Goal: Information Seeking & Learning: Learn about a topic

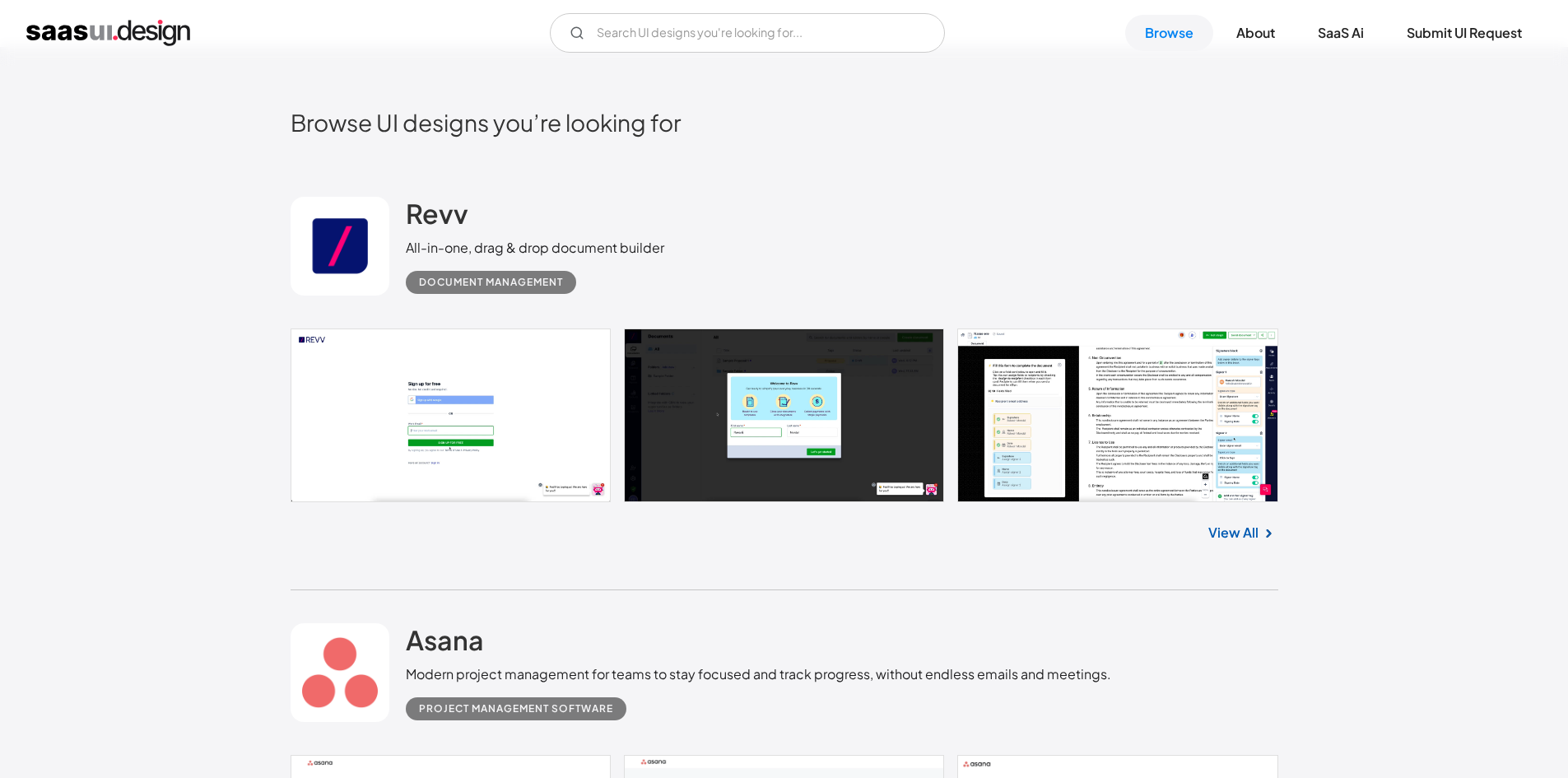
scroll to position [408, 0]
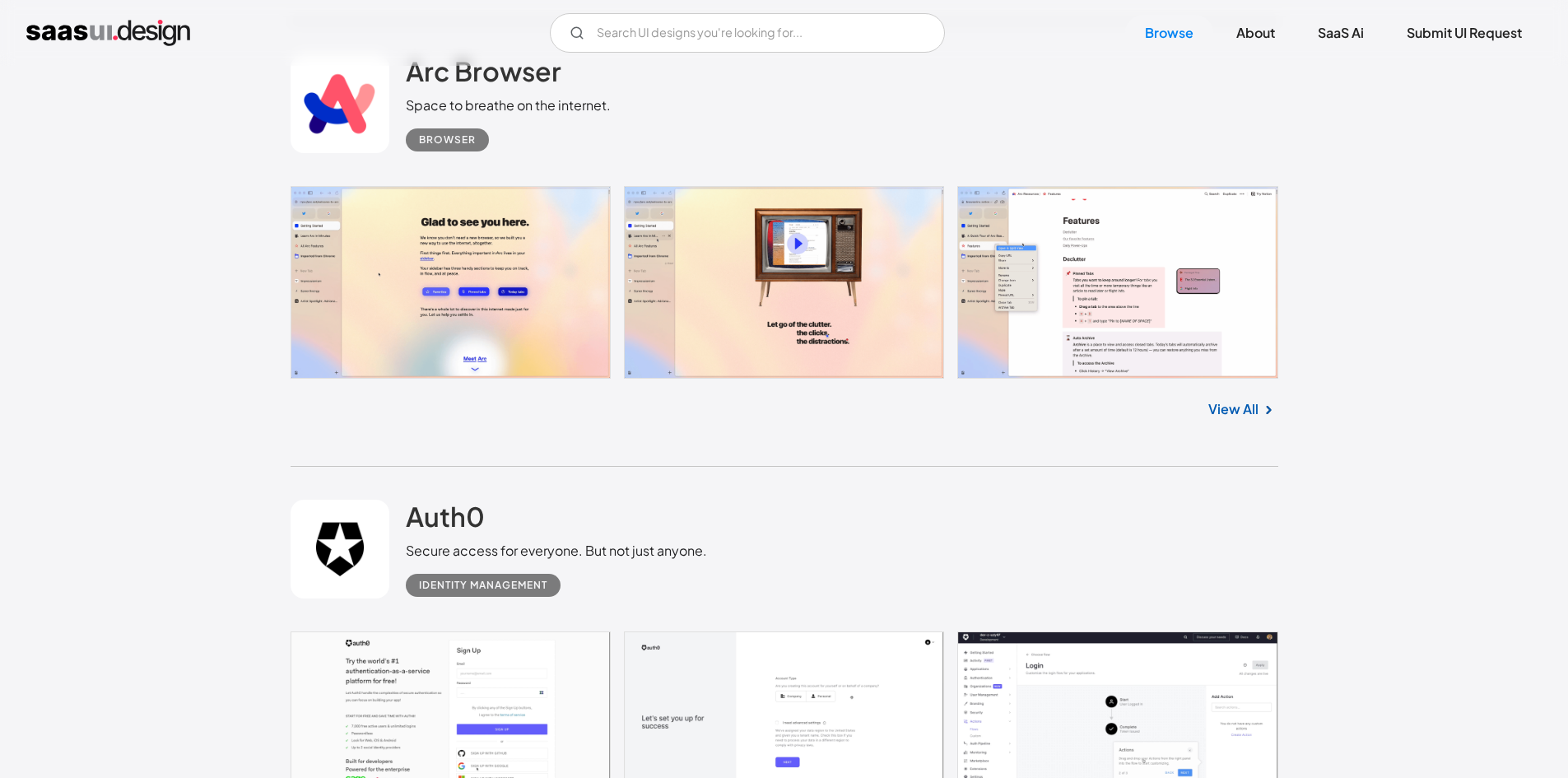
scroll to position [4420, 0]
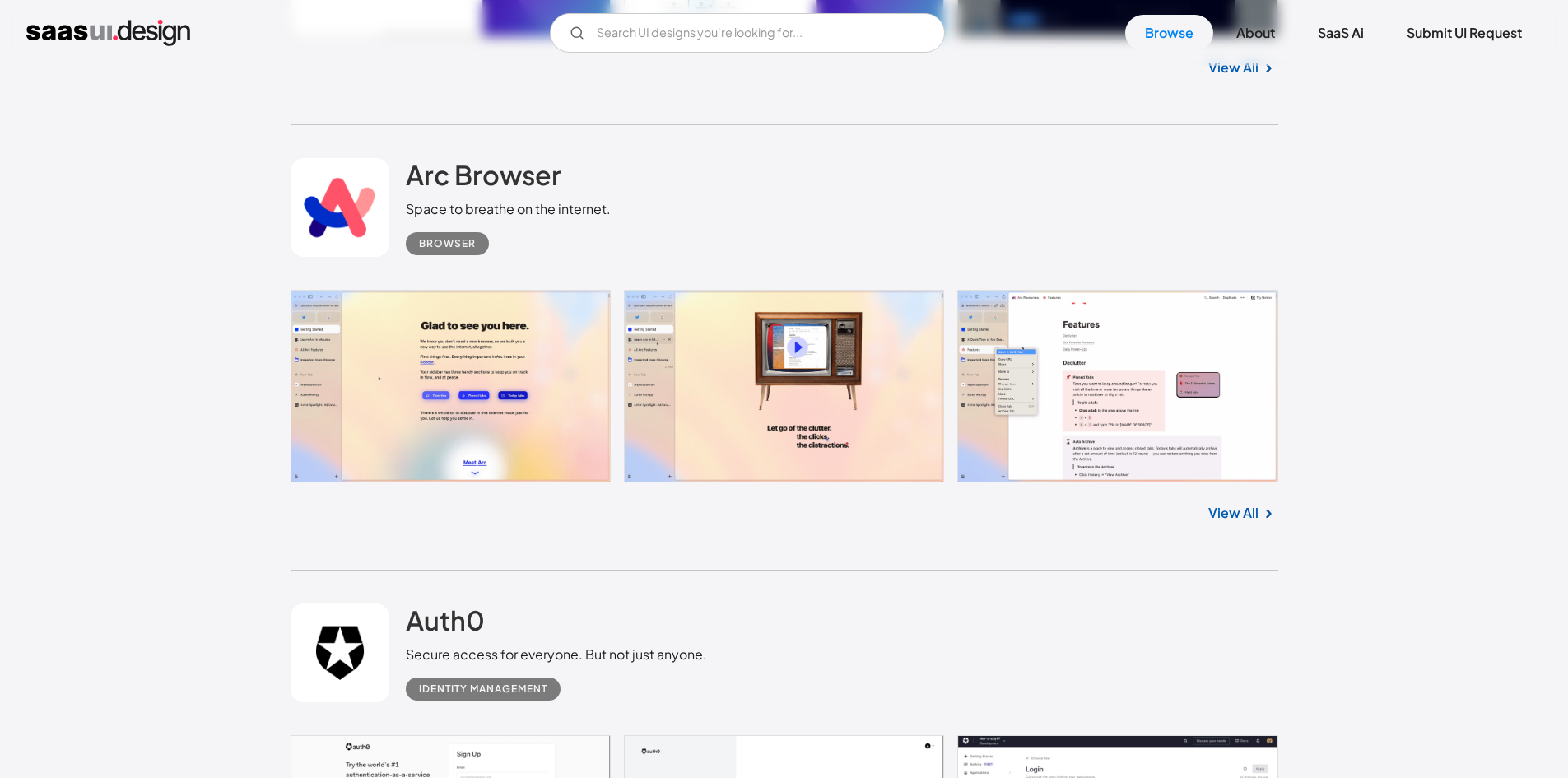
scroll to position [4314, 0]
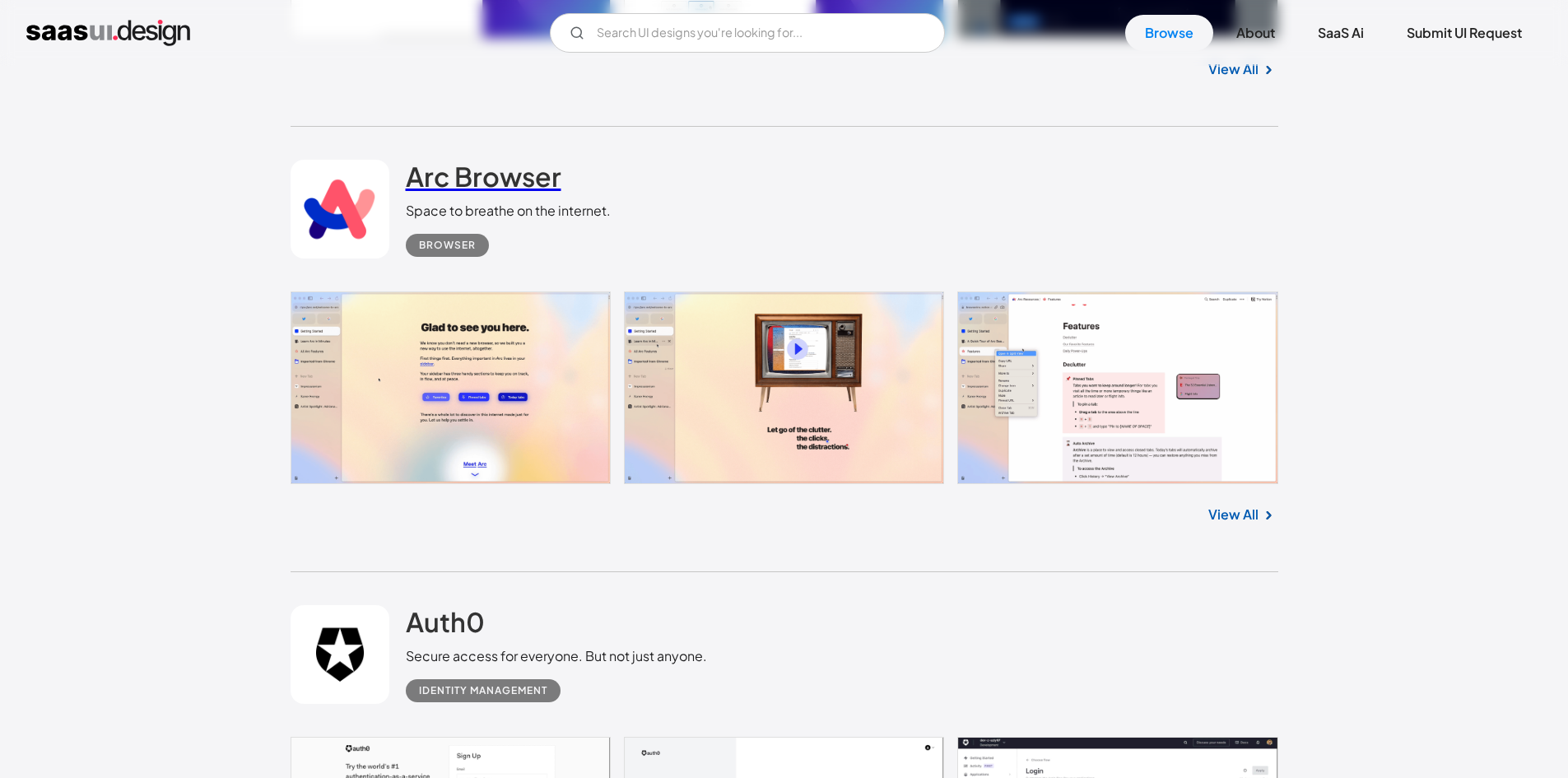
click at [433, 175] on h2 "Arc Browser" at bounding box center [483, 176] width 155 height 33
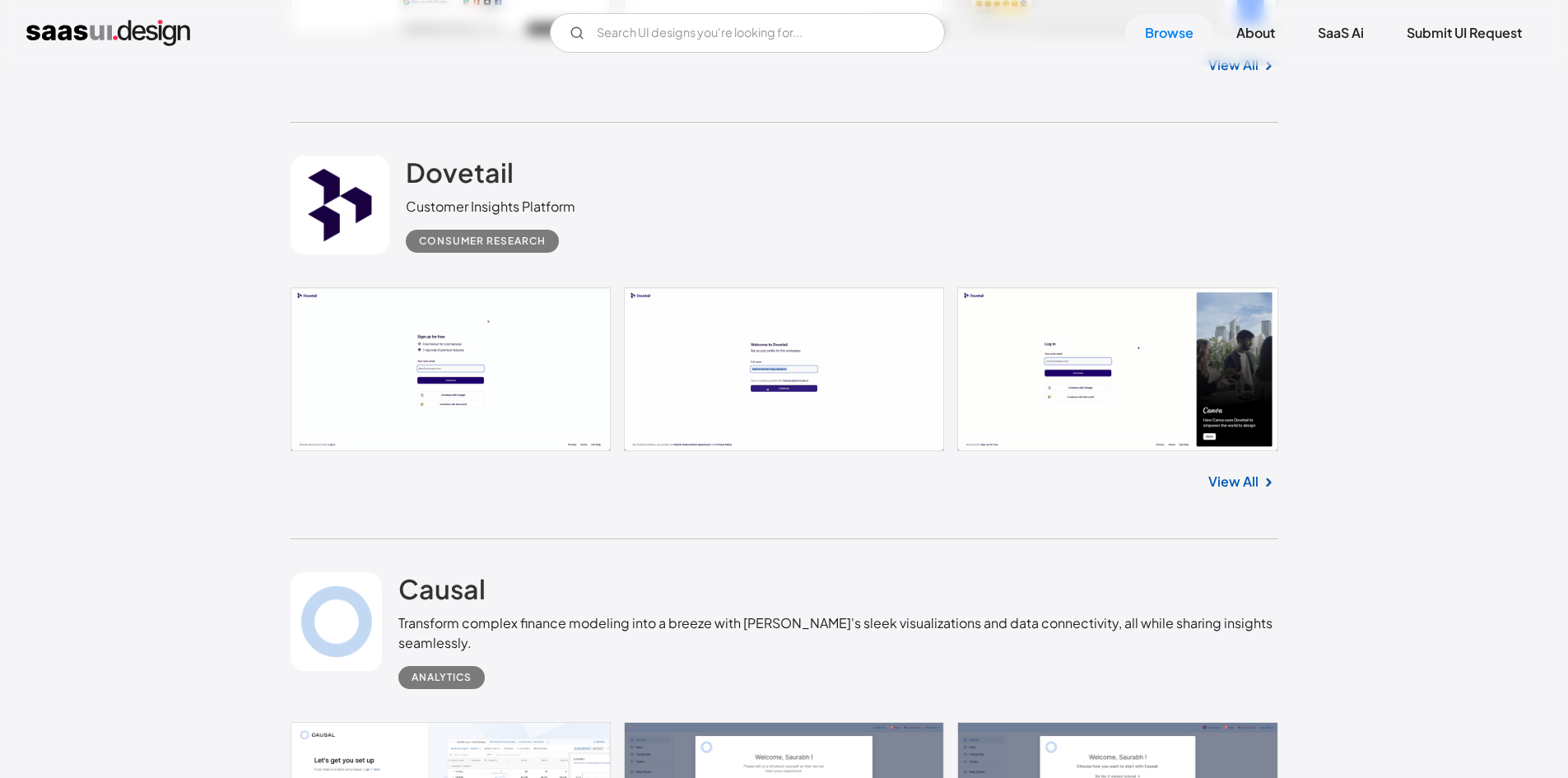
scroll to position [12252, 0]
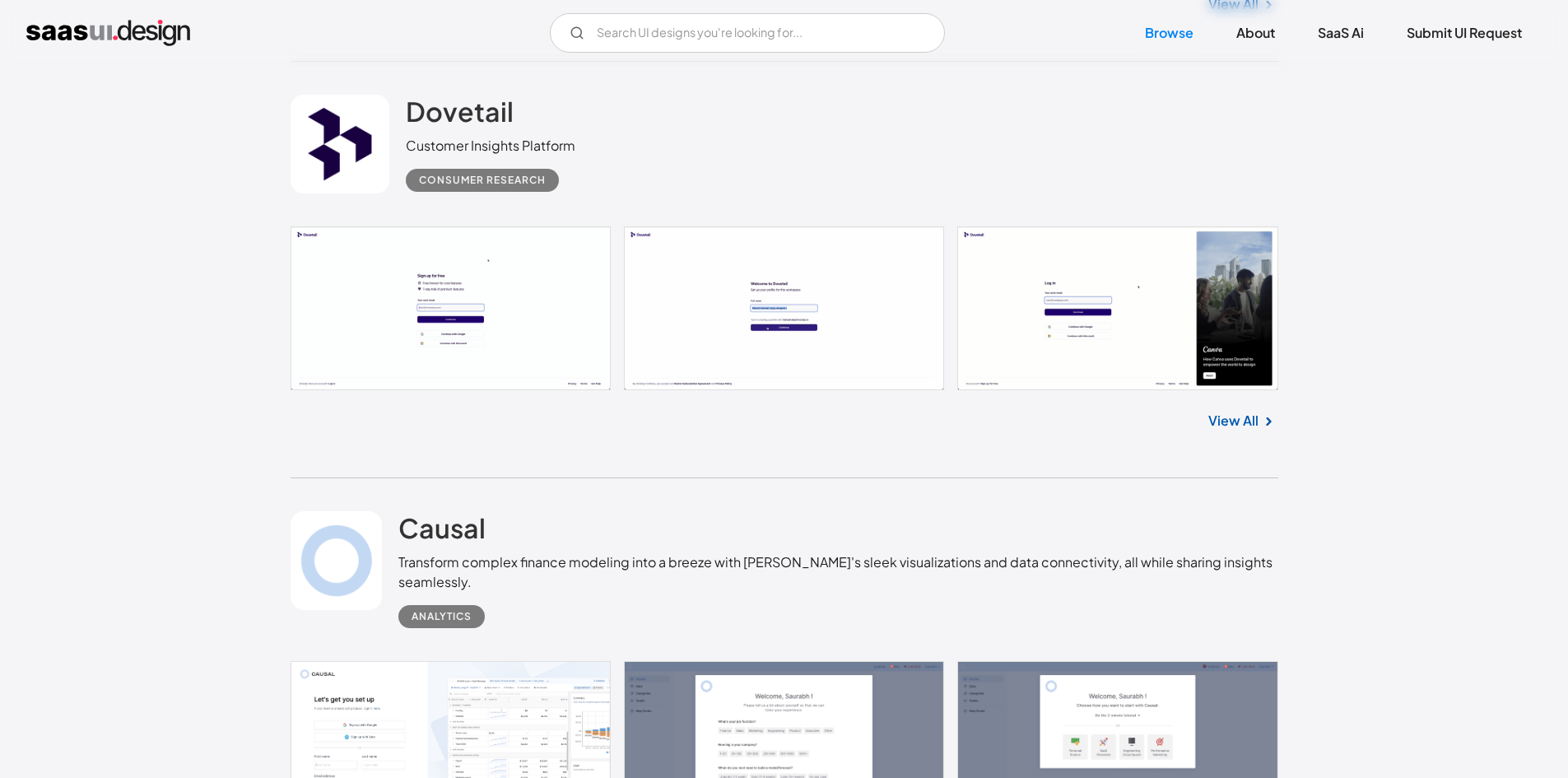
click at [364, 154] on link at bounding box center [340, 144] width 98 height 98
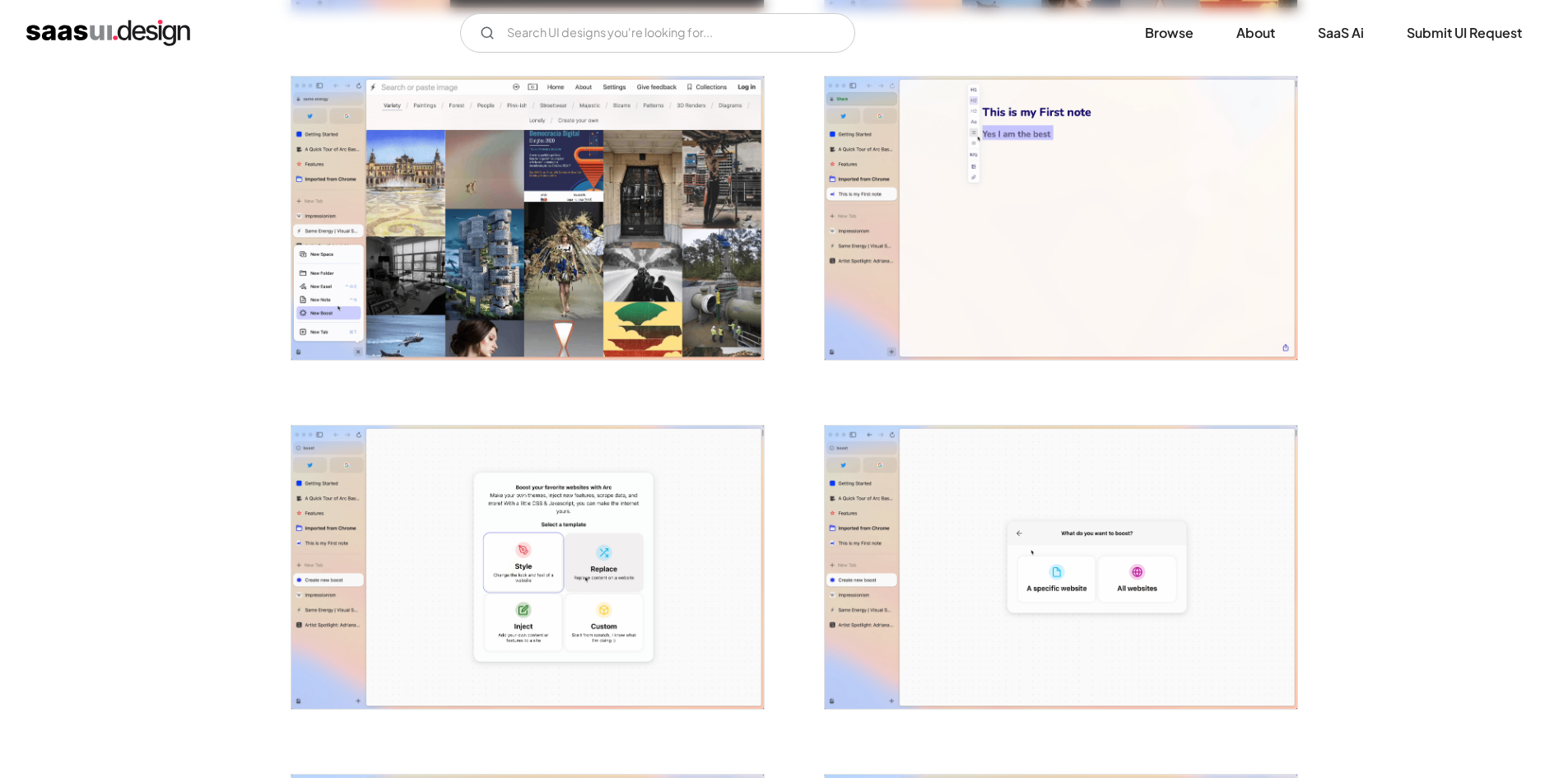
scroll to position [2096, 0]
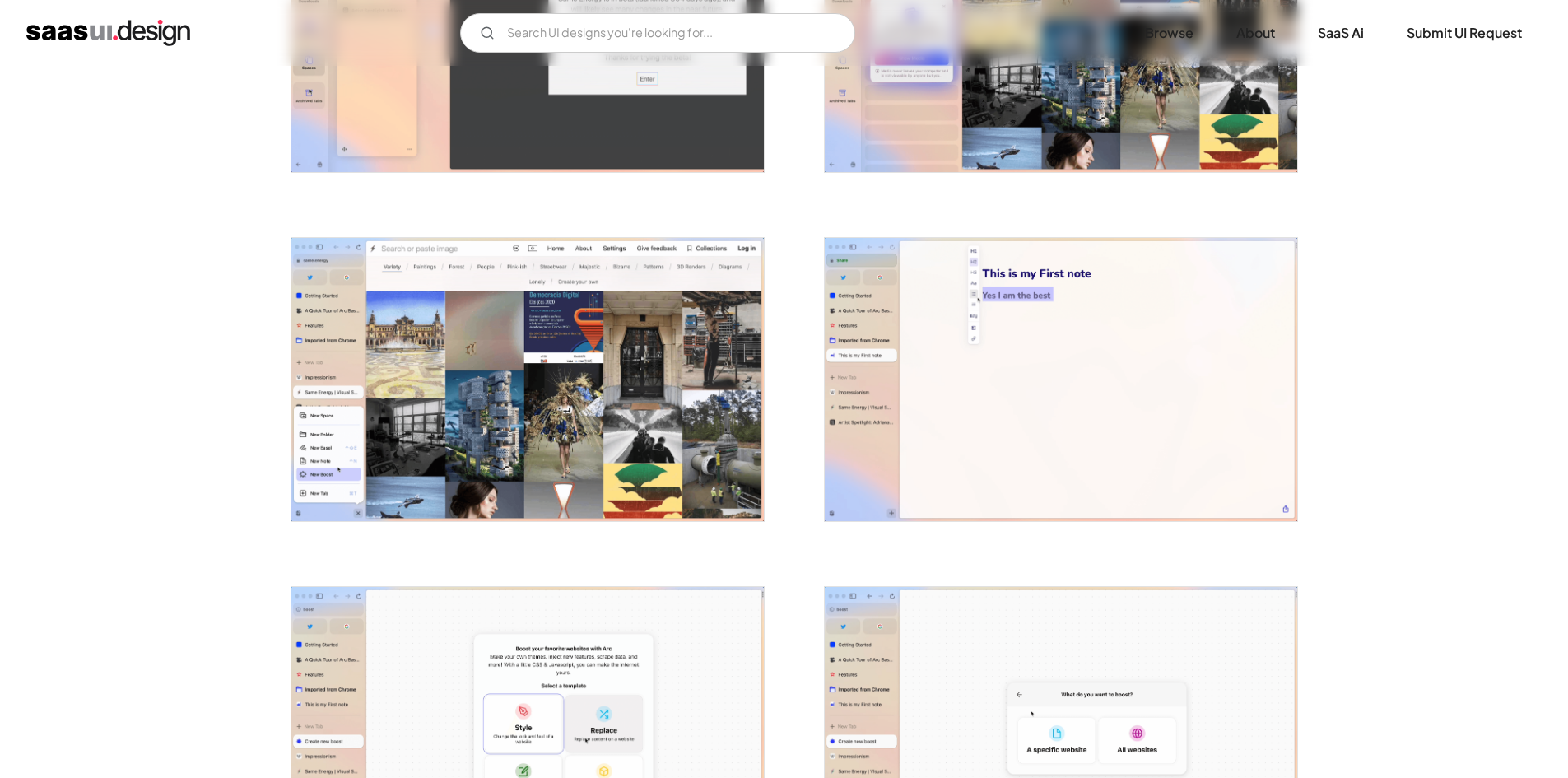
drag, startPoint x: 293, startPoint y: 458, endPoint x: 176, endPoint y: 489, distance: 121.0
click at [176, 489] on div "Back Arc Browser Space to breathe on the internet. Browser Curated by: Rakesh N…" at bounding box center [784, 248] width 1568 height 4152
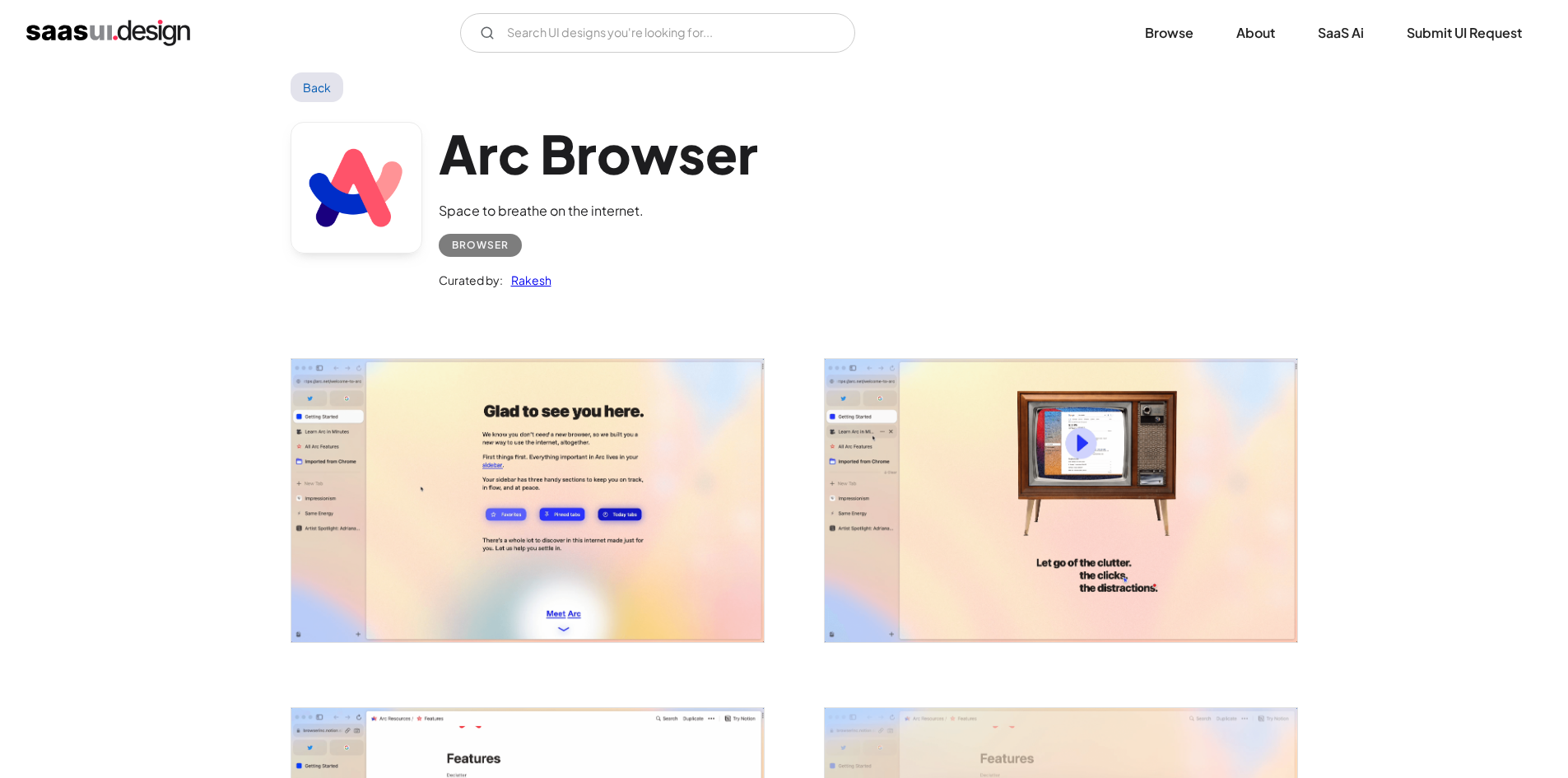
scroll to position [0, 0]
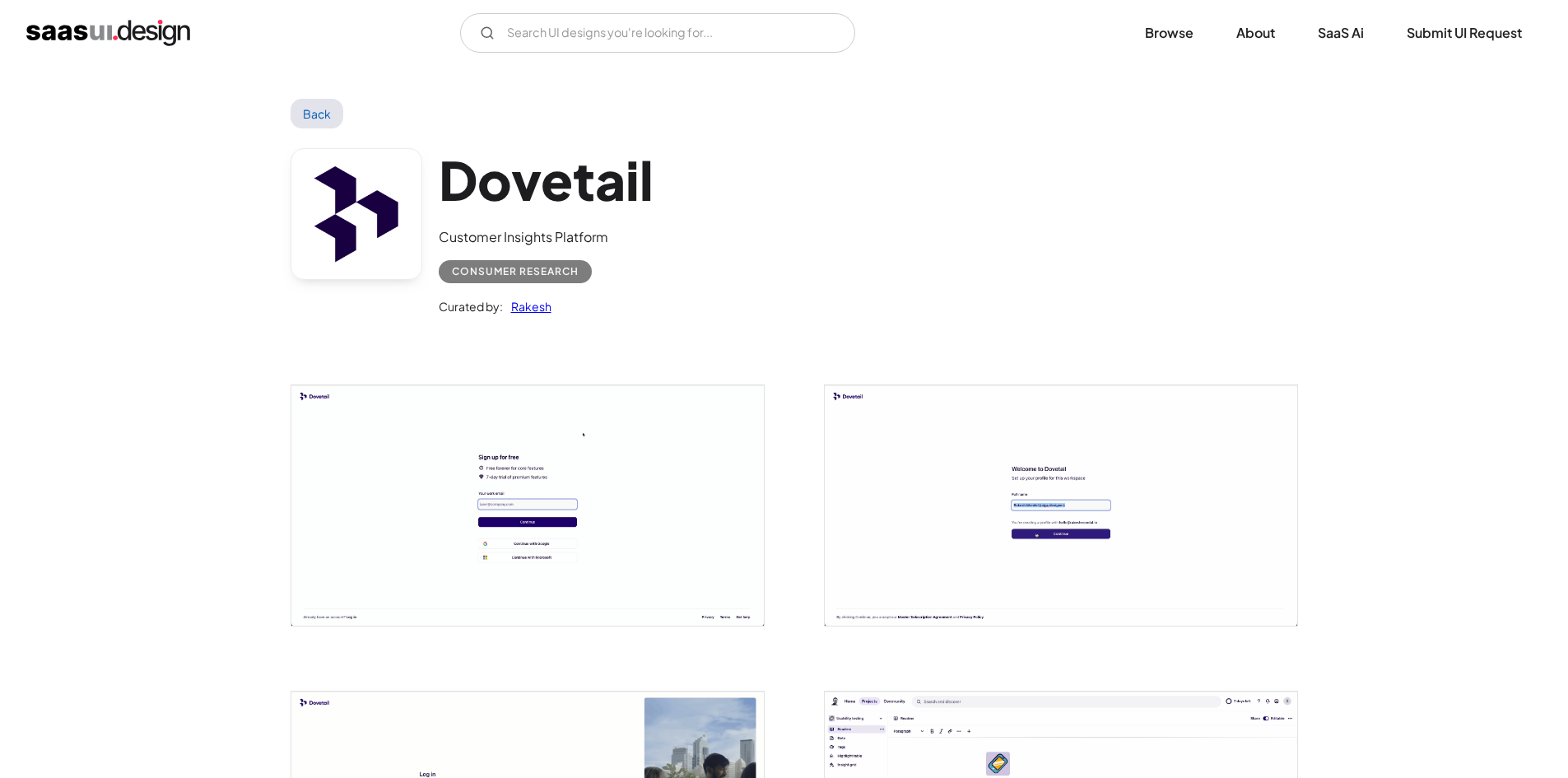
click at [374, 419] on img "open lightbox" at bounding box center [527, 505] width 472 height 240
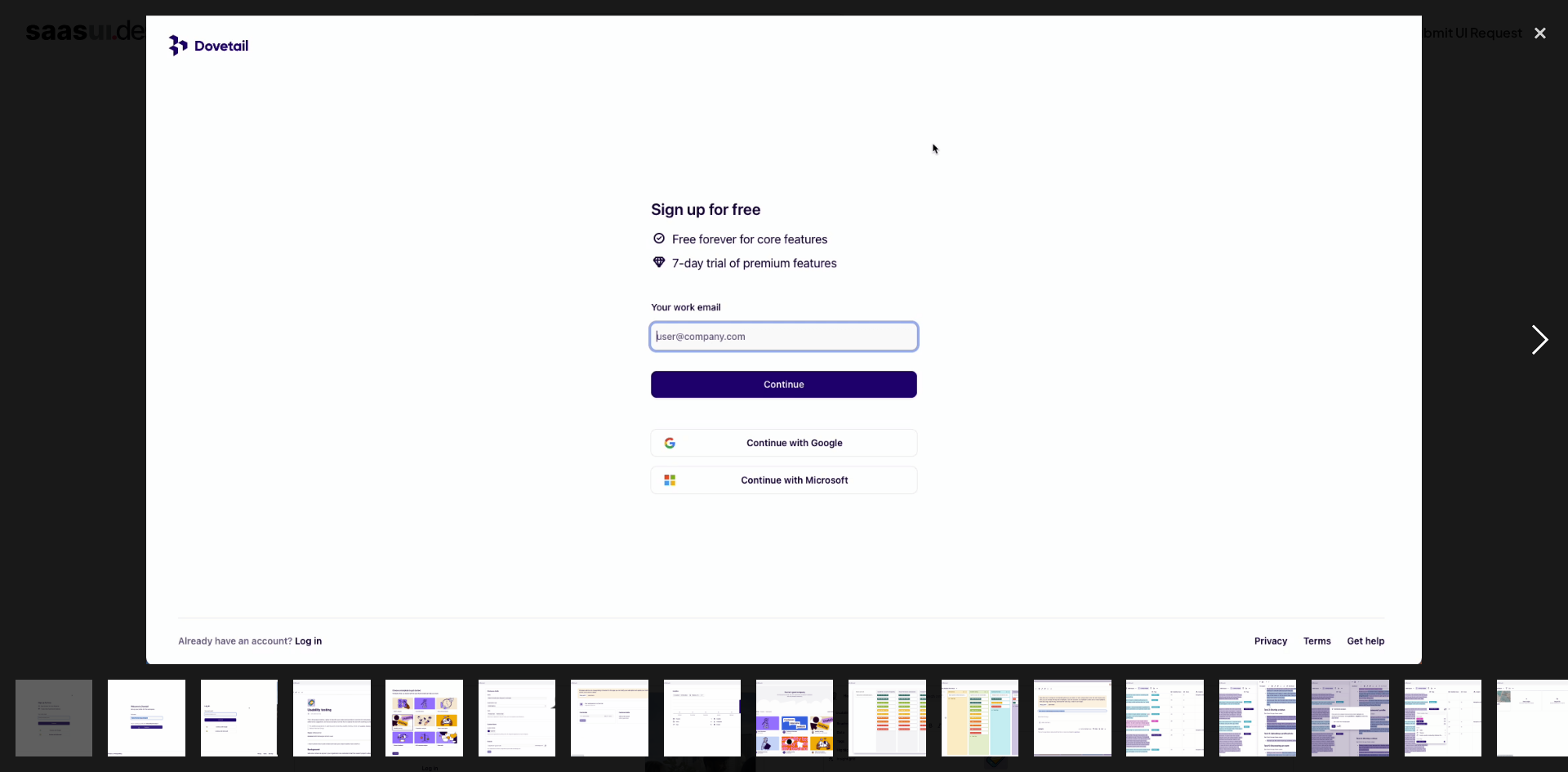
click at [1523, 332] on div "next image" at bounding box center [1540, 339] width 56 height 649
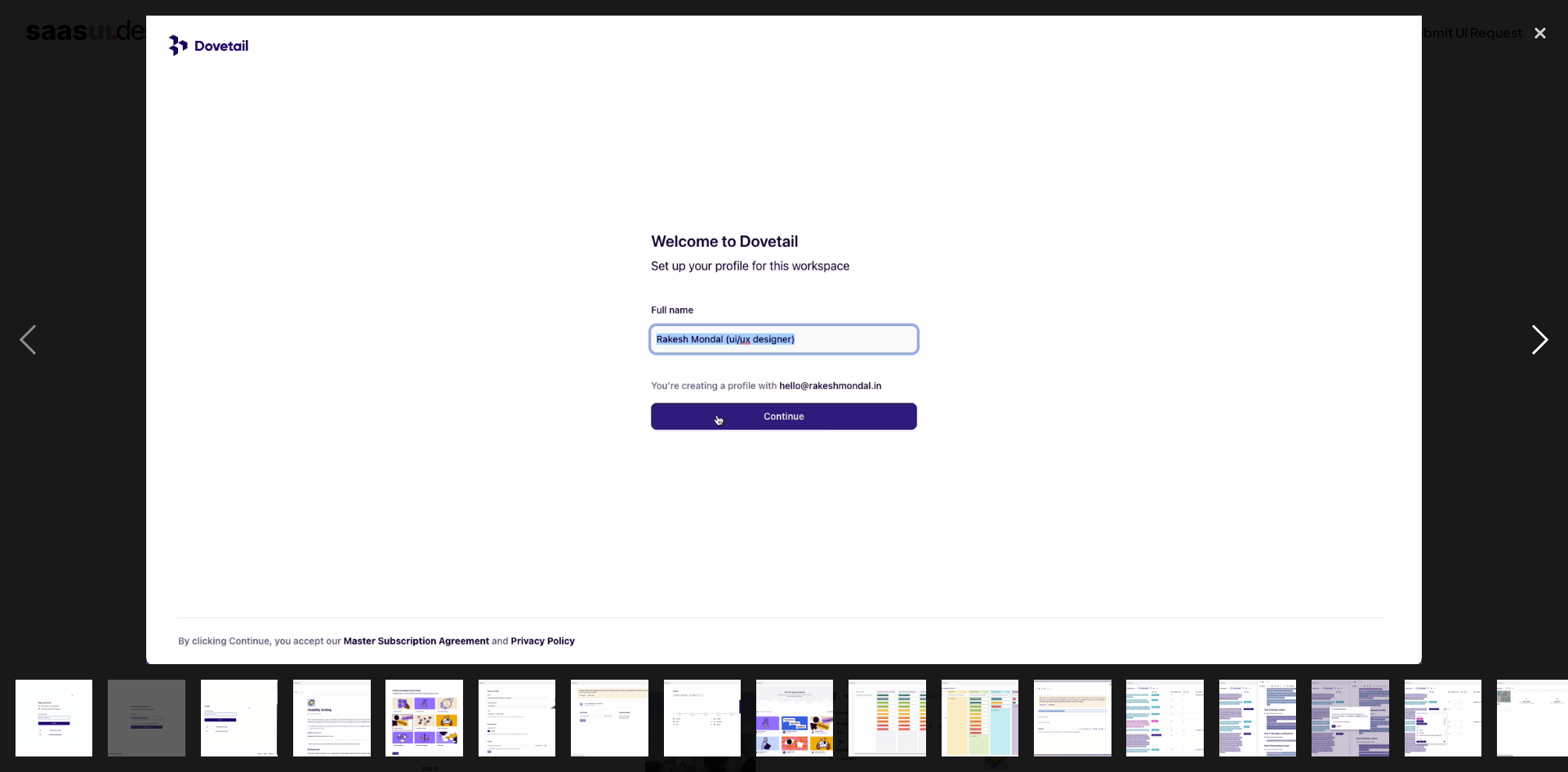
click at [1523, 332] on div "next image" at bounding box center [1540, 339] width 56 height 649
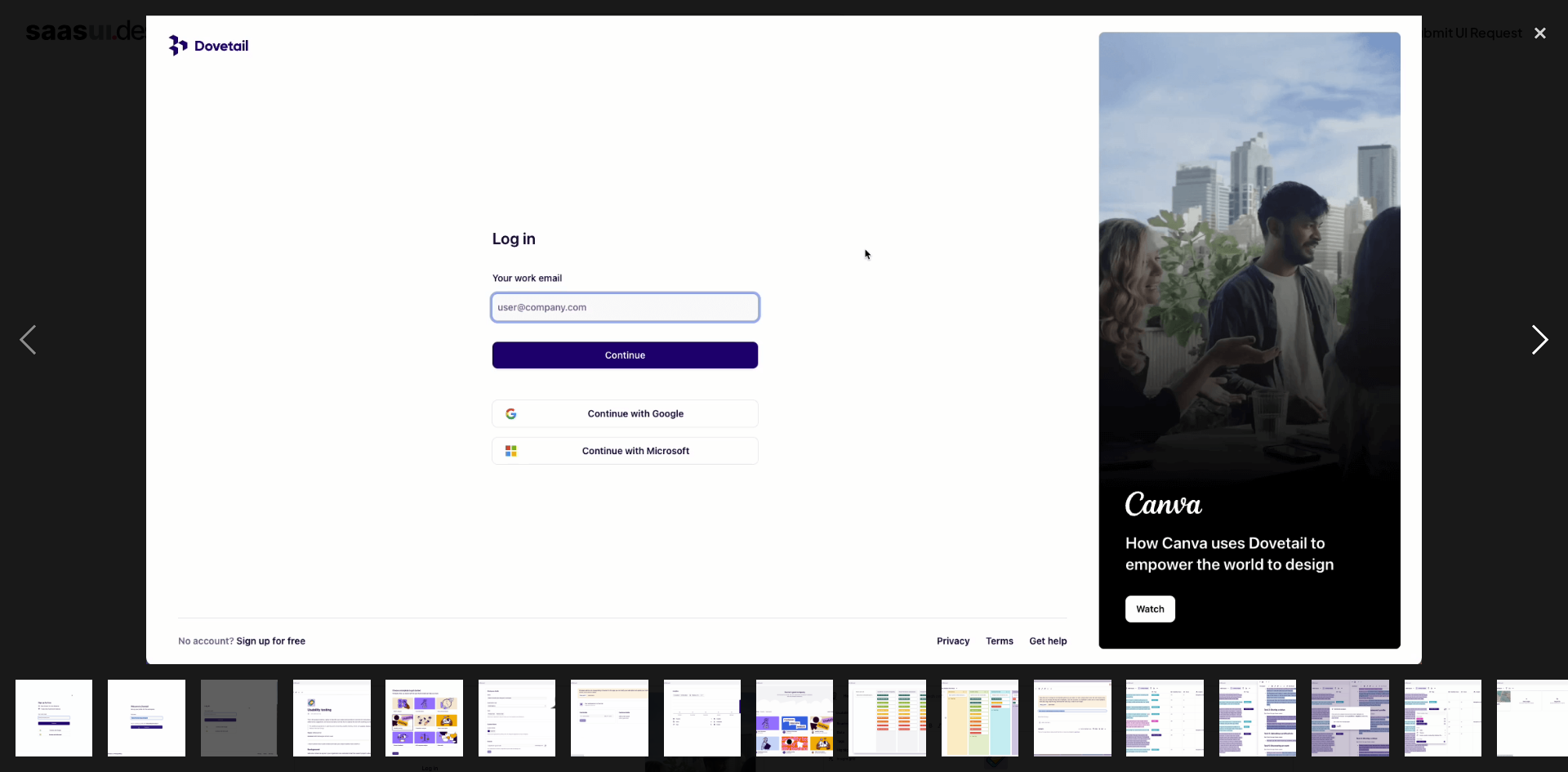
click at [1523, 332] on div "next image" at bounding box center [1540, 339] width 56 height 649
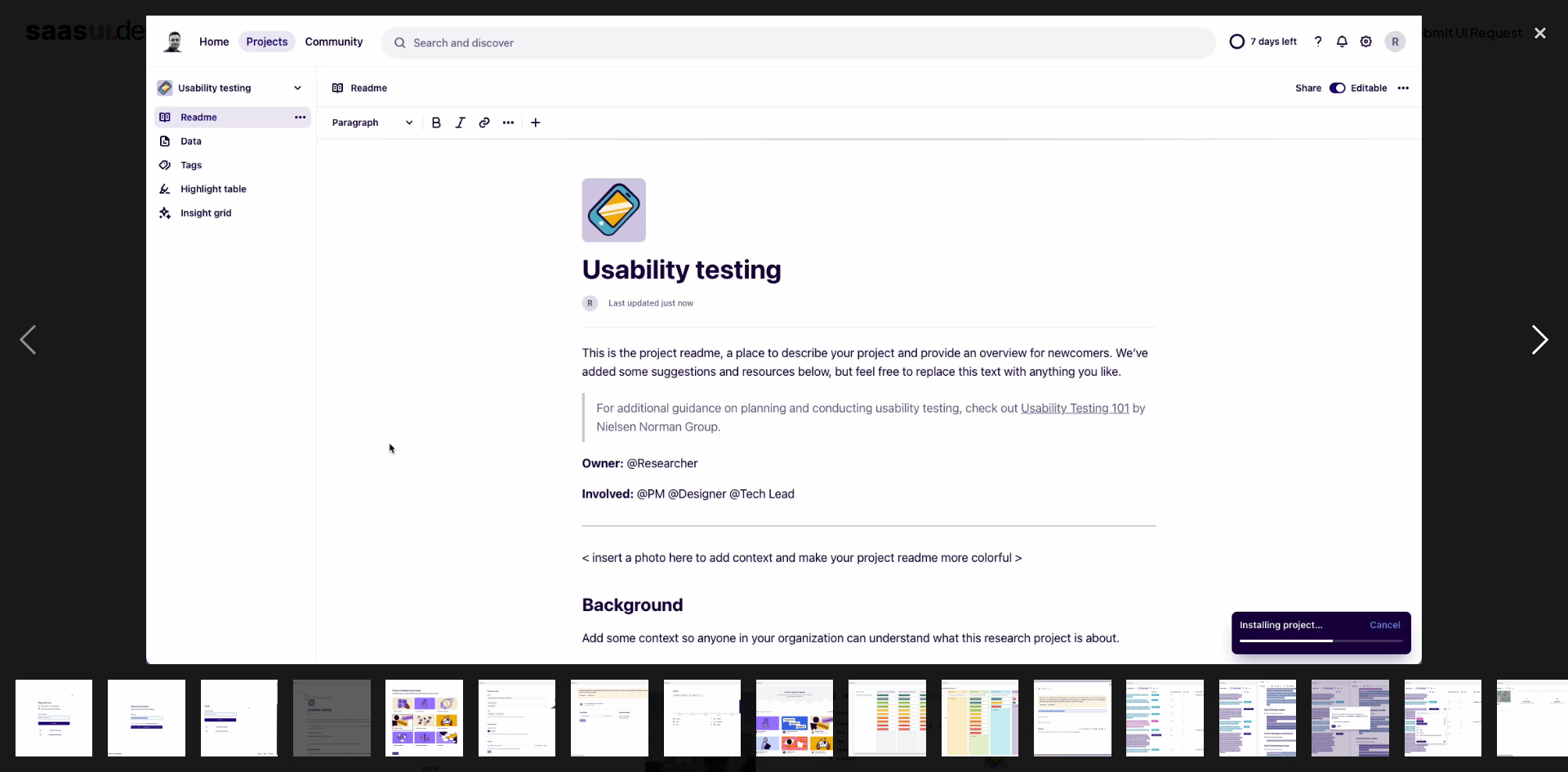
click at [1523, 332] on div "next image" at bounding box center [1540, 339] width 56 height 649
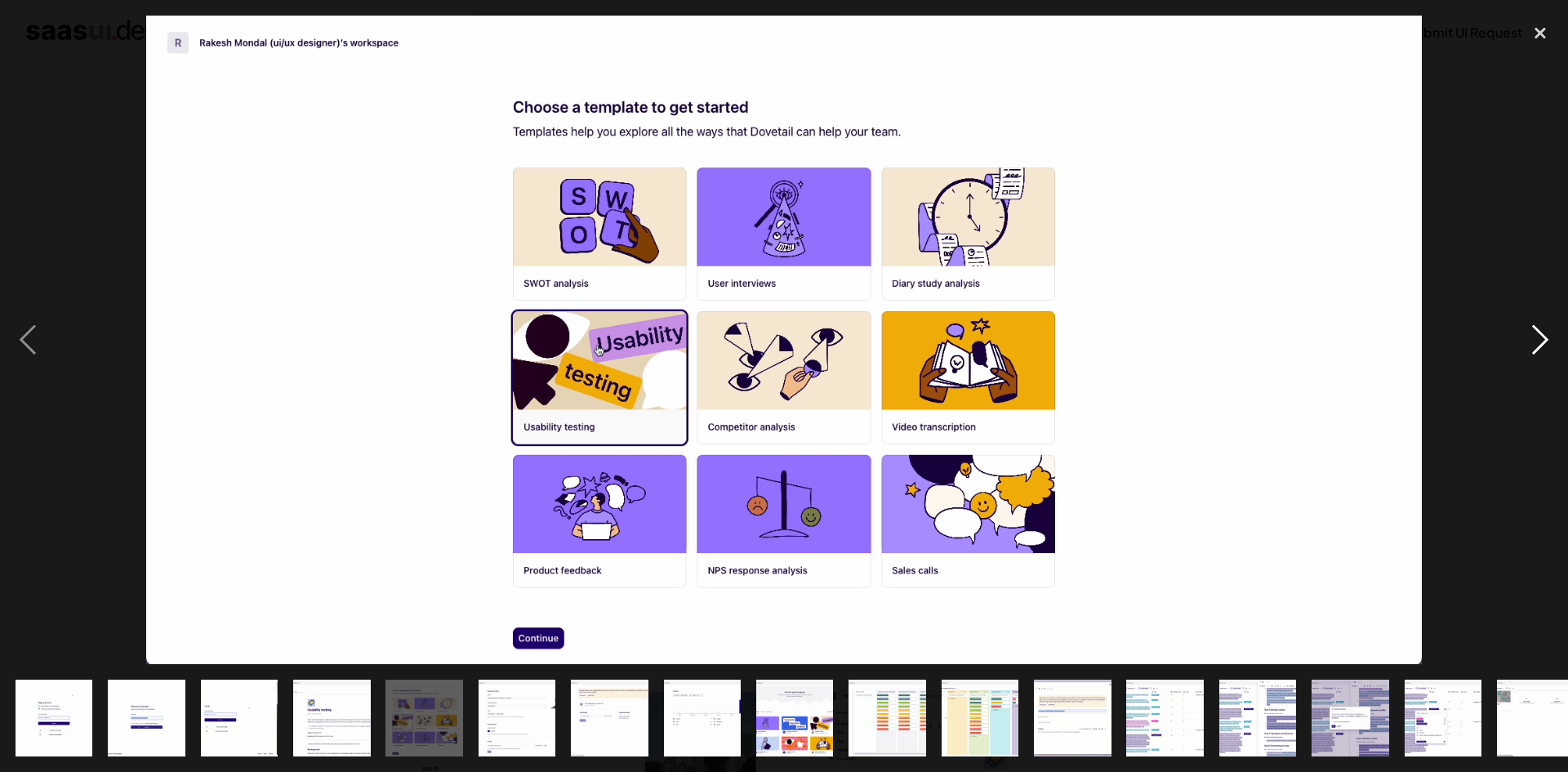
click at [1523, 332] on div "next image" at bounding box center [1540, 339] width 56 height 649
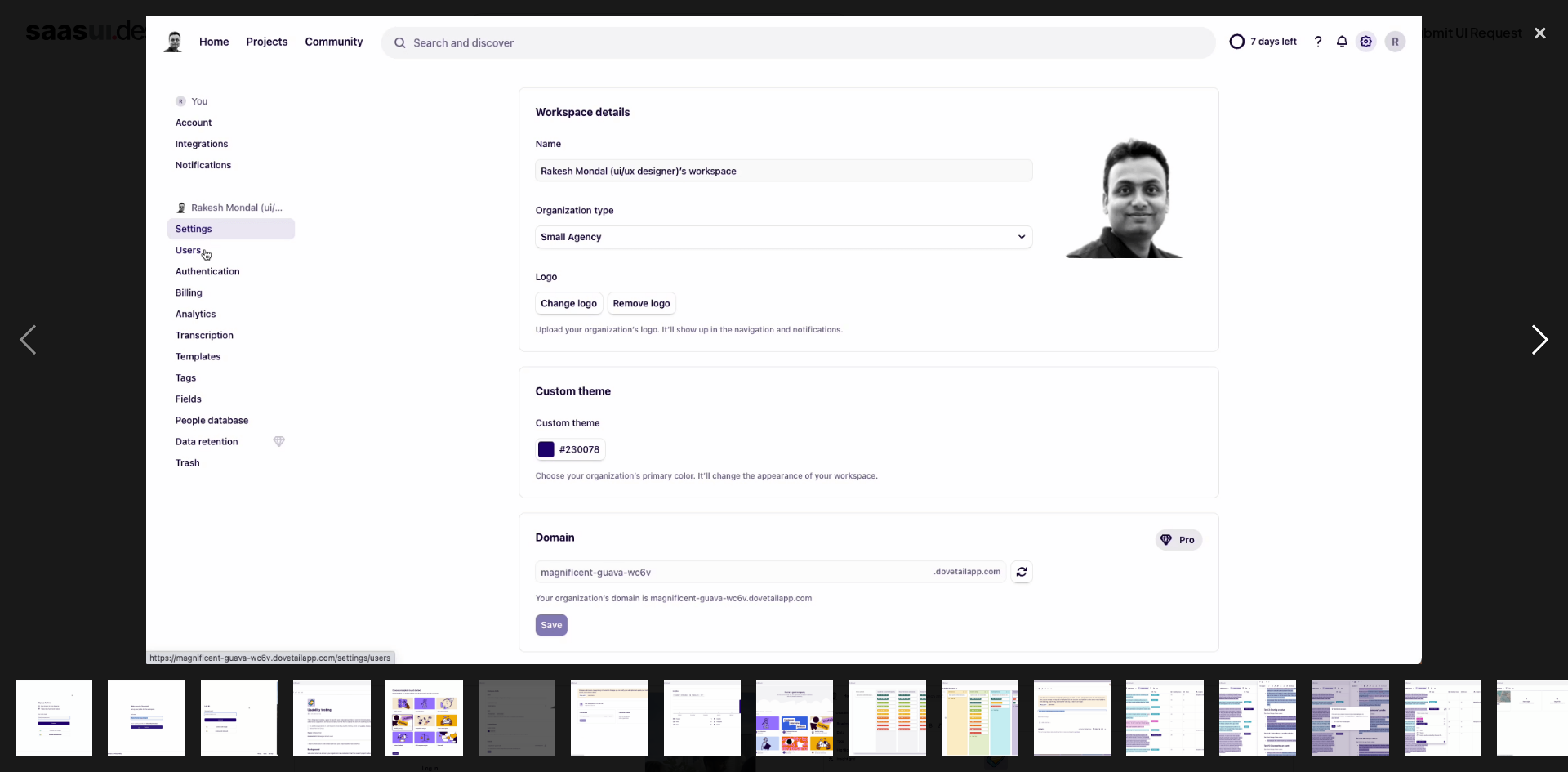
click at [1523, 332] on div "next image" at bounding box center [1540, 339] width 56 height 649
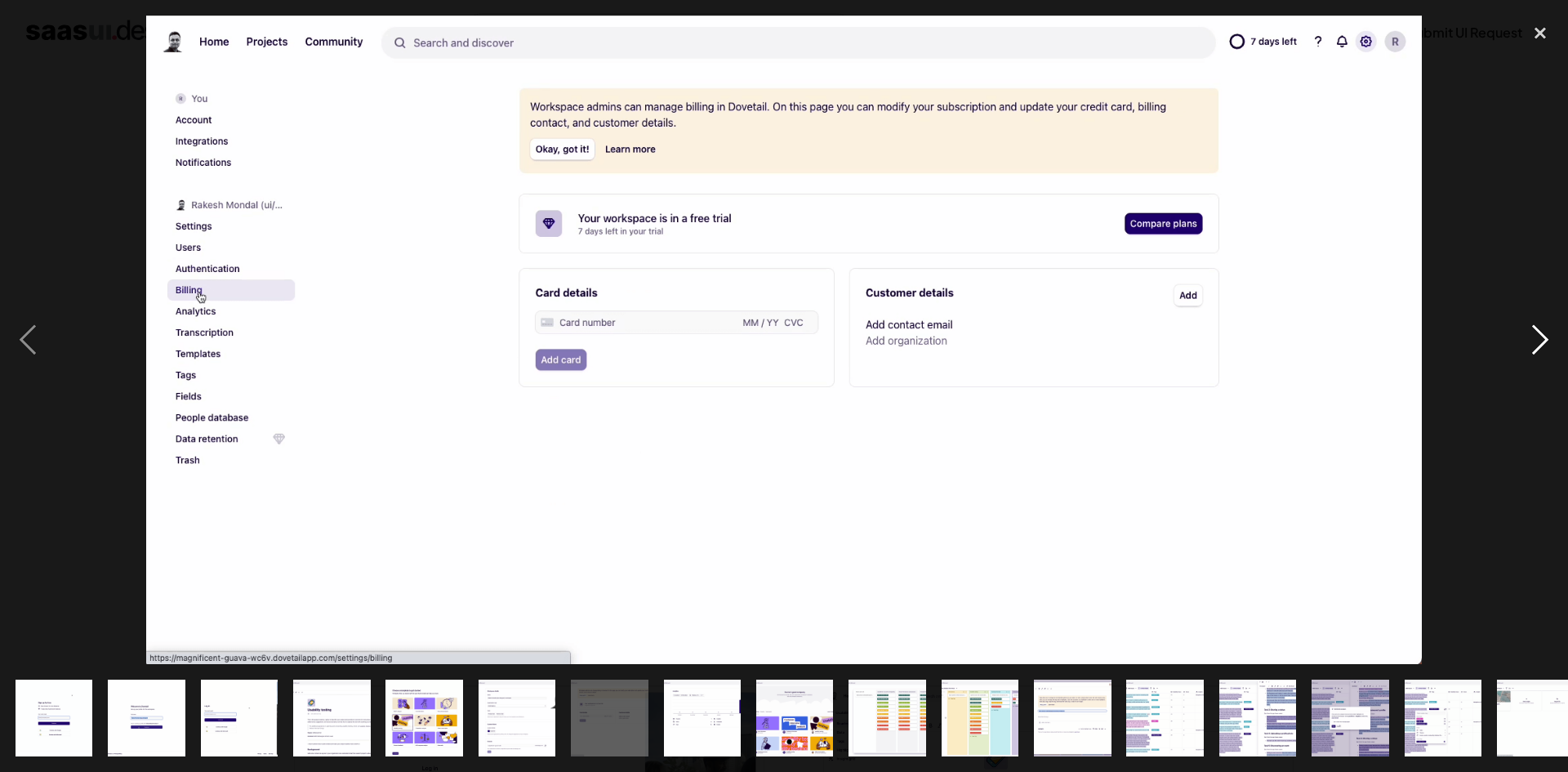
click at [1534, 350] on div "next image" at bounding box center [1540, 339] width 56 height 649
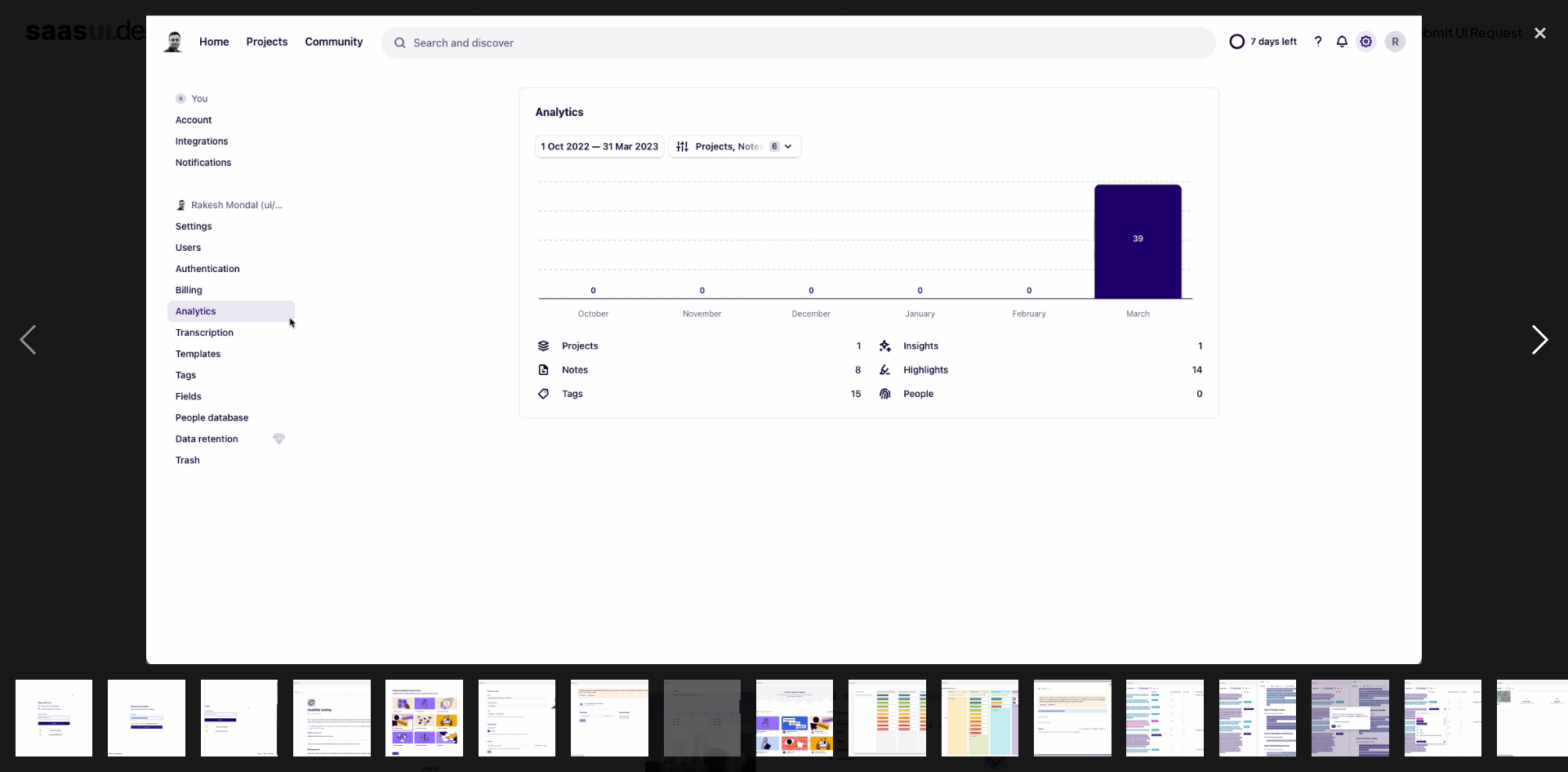
click at [1534, 350] on div "next image" at bounding box center [1540, 339] width 56 height 649
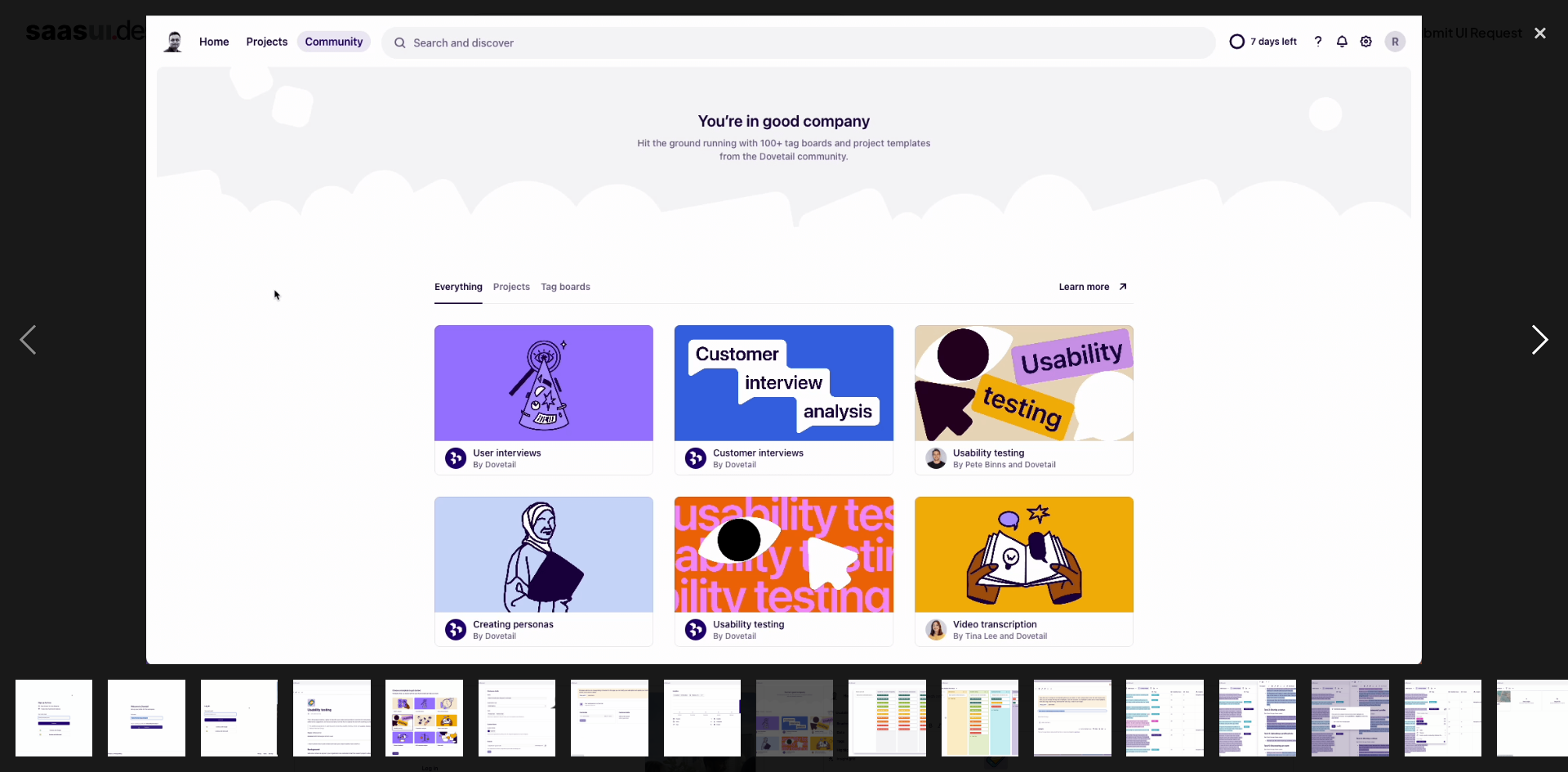
click at [1541, 332] on div "next image" at bounding box center [1540, 339] width 56 height 649
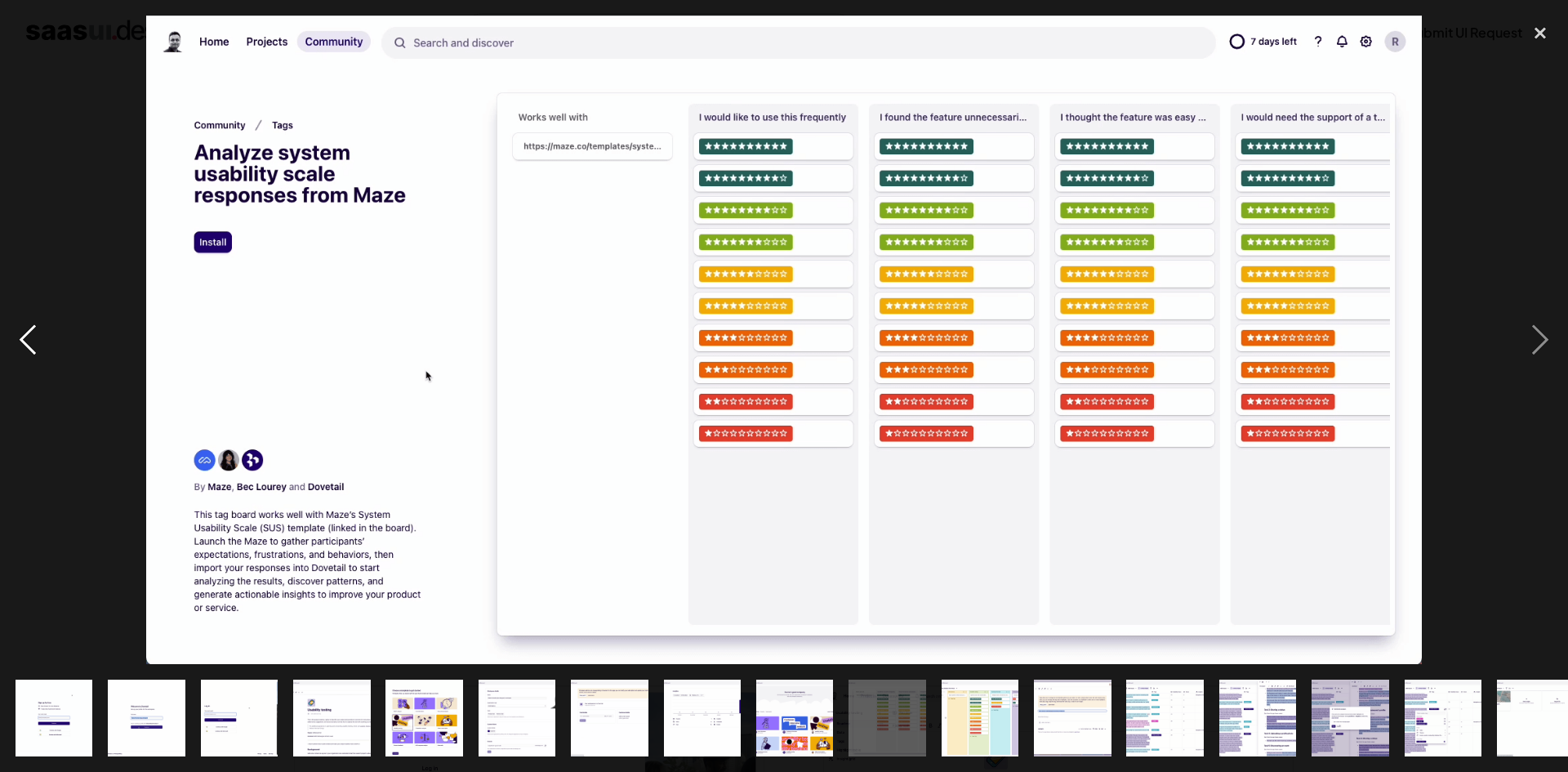
click at [32, 337] on div "previous image" at bounding box center [27, 339] width 56 height 649
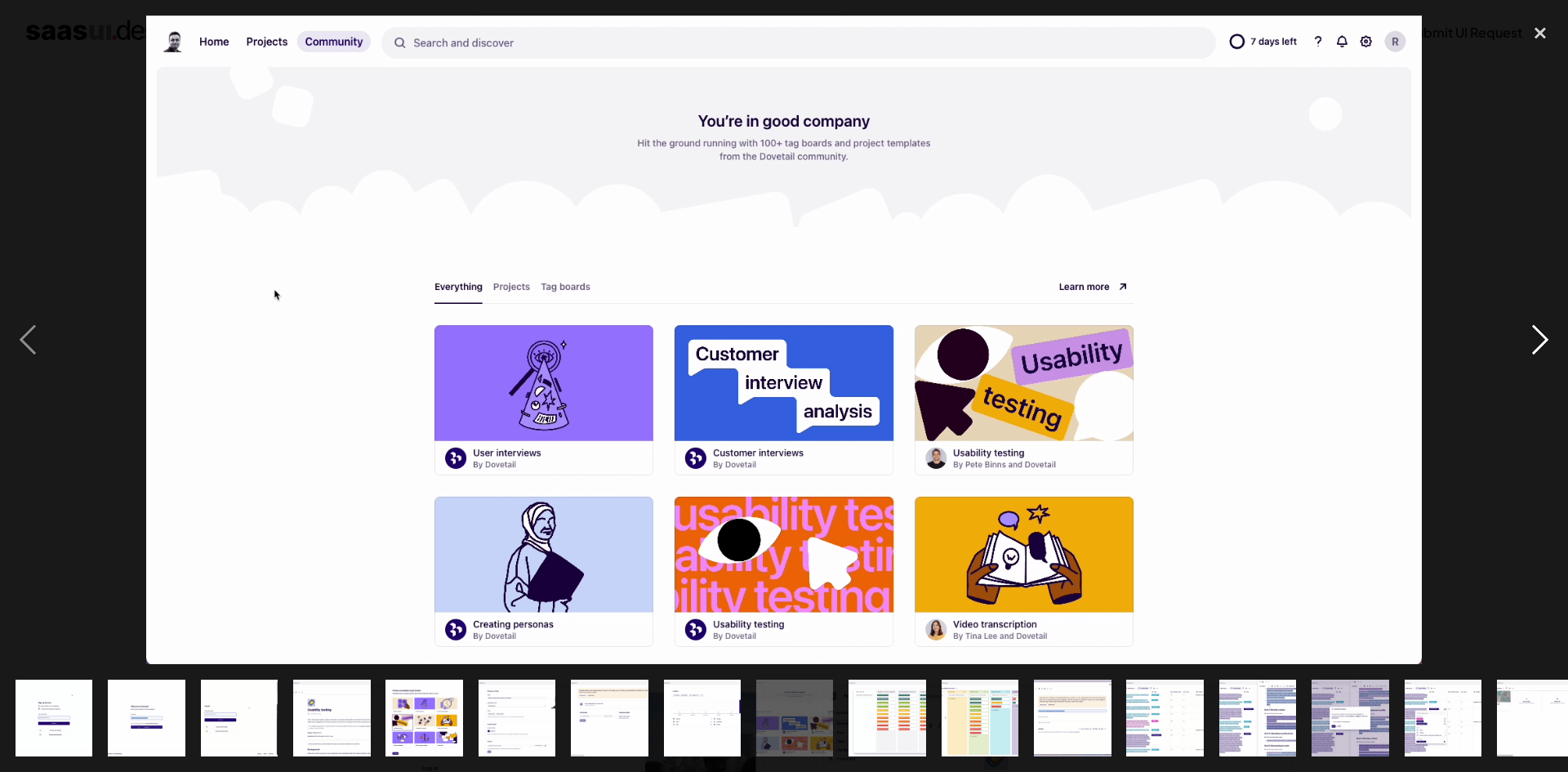
click at [1542, 334] on div "next image" at bounding box center [1540, 339] width 56 height 649
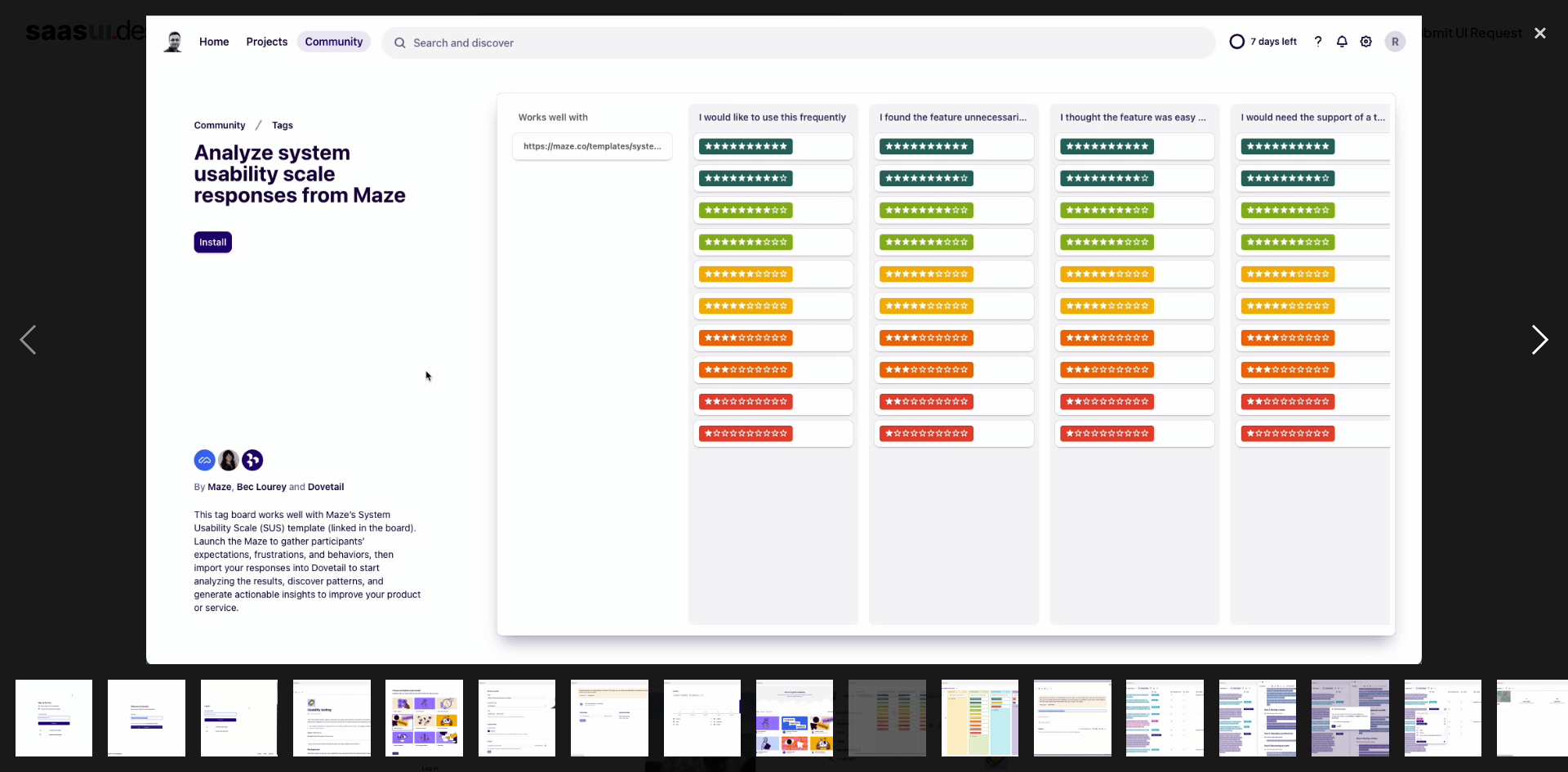
click at [1542, 334] on div "next image" at bounding box center [1540, 339] width 56 height 649
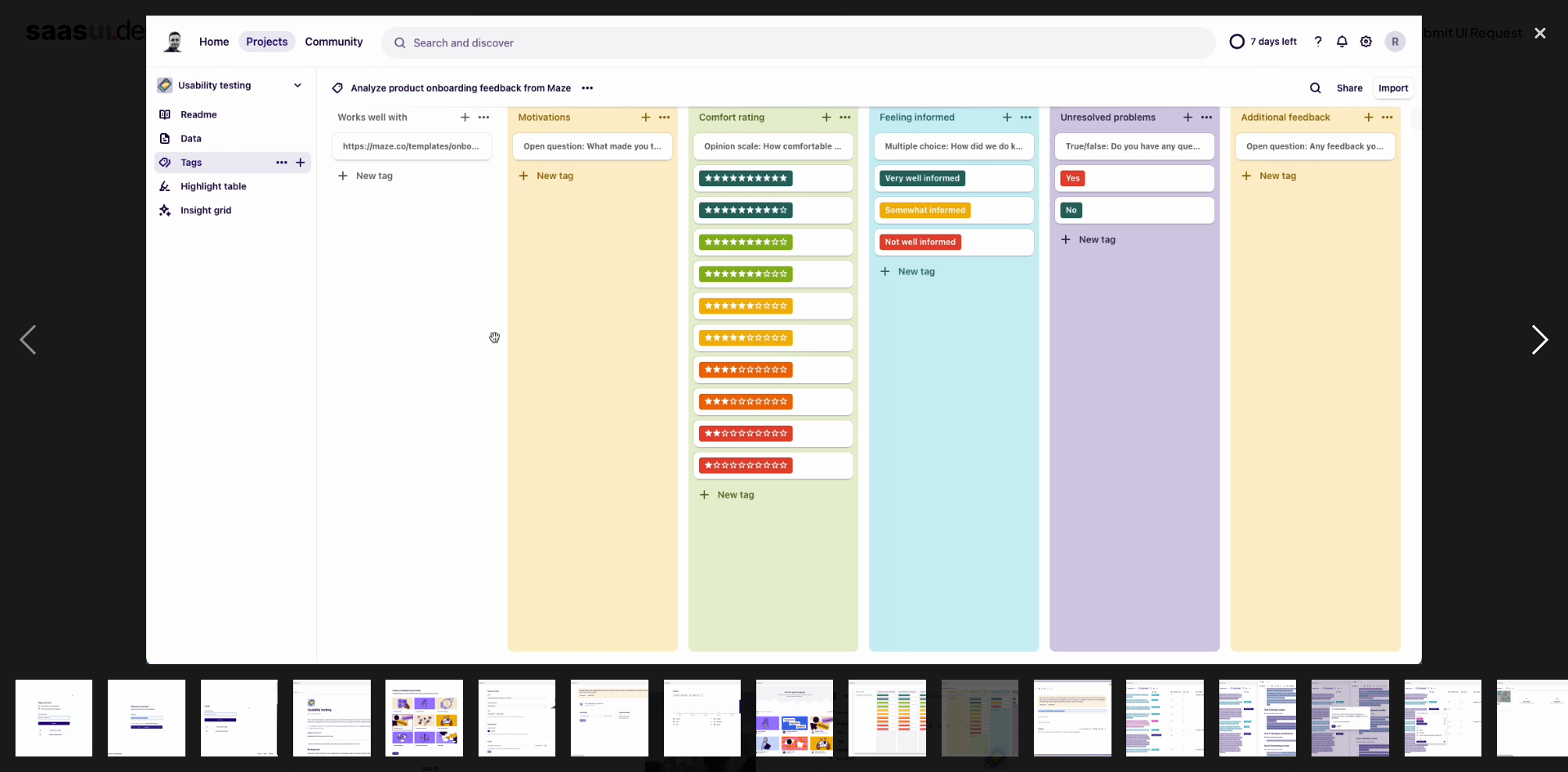
click at [1542, 334] on div "next image" at bounding box center [1540, 339] width 56 height 649
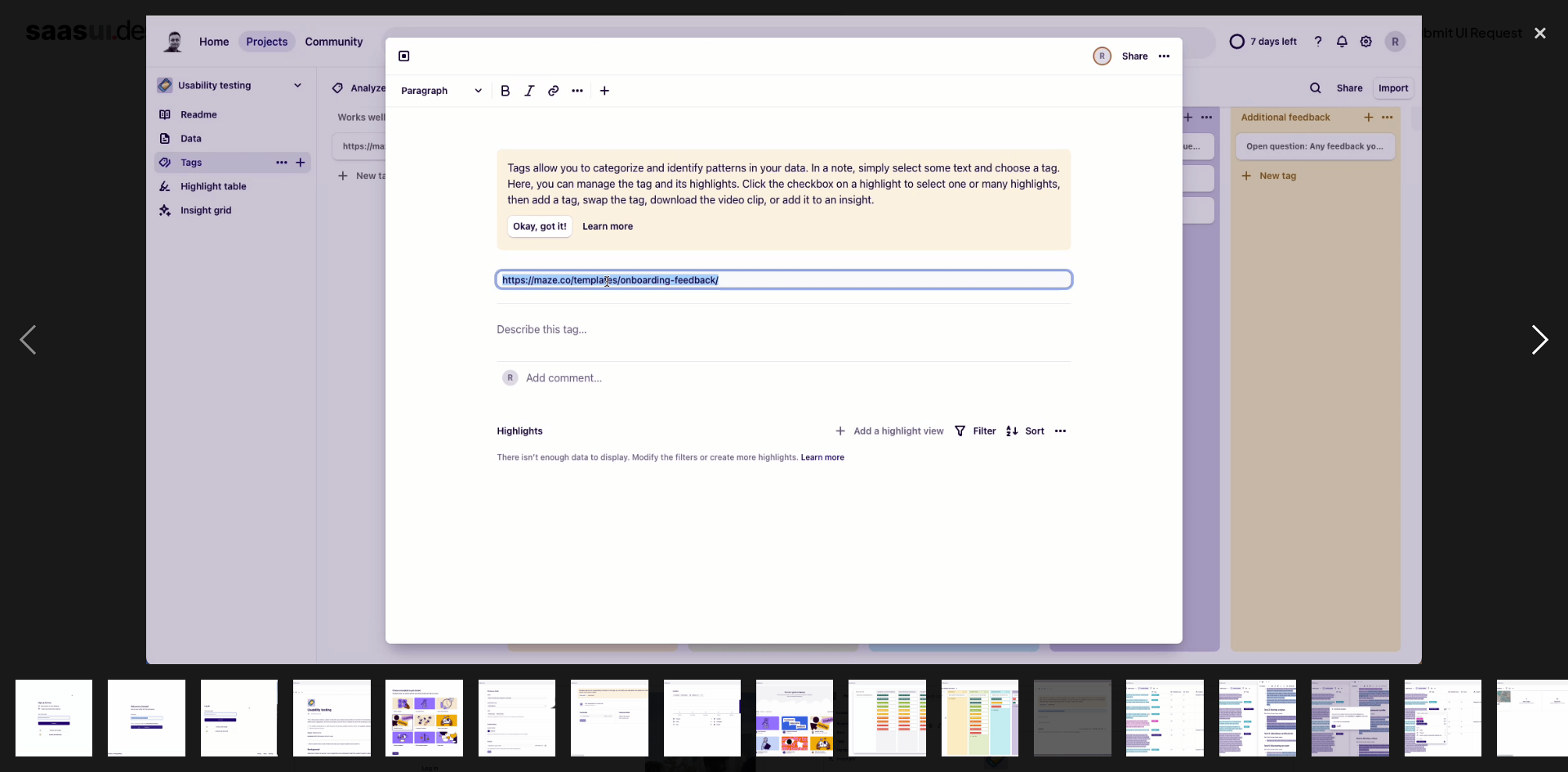
click at [1542, 334] on div "next image" at bounding box center [1540, 339] width 56 height 649
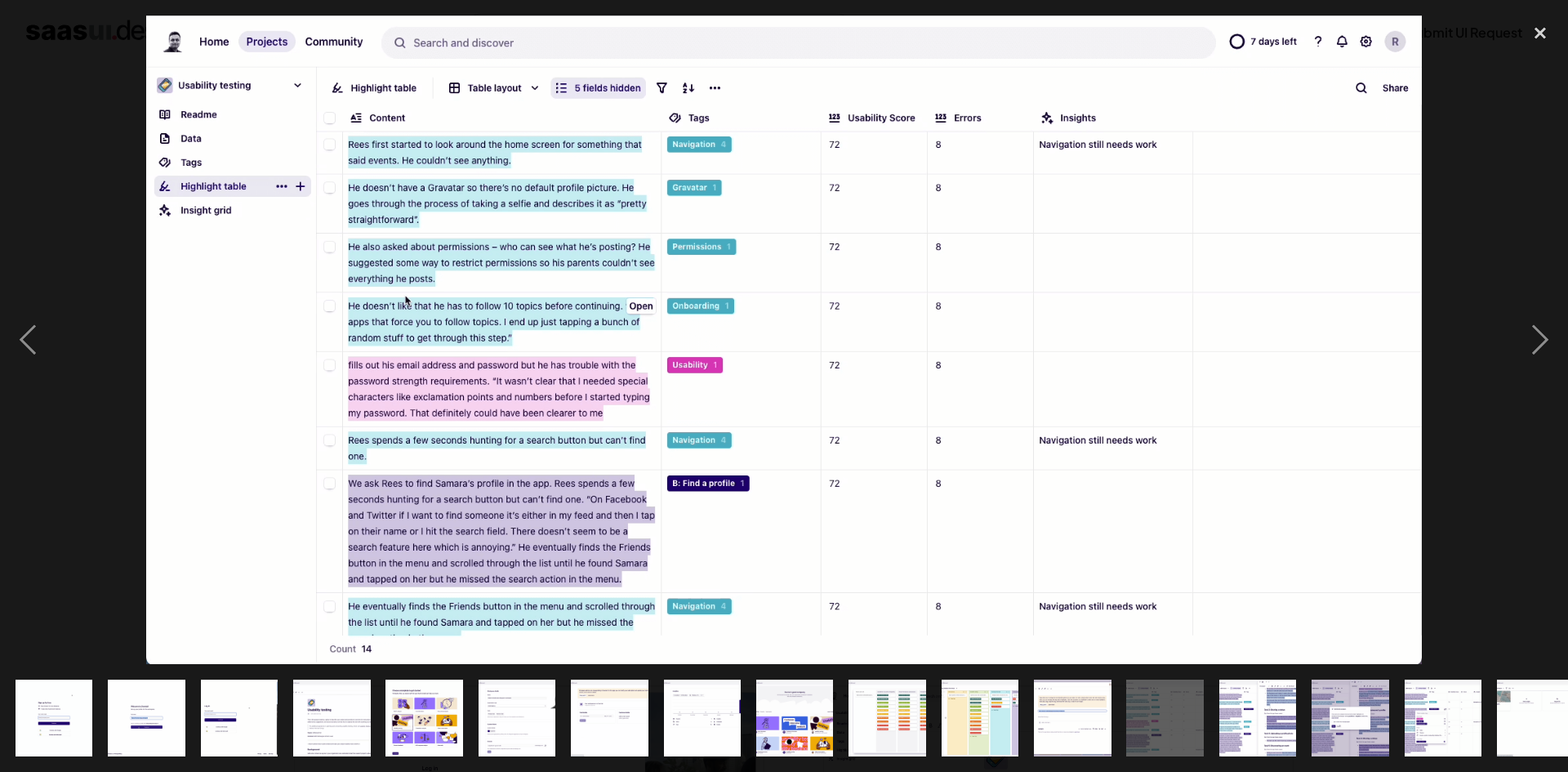
click at [1260, 392] on img at bounding box center [784, 339] width 1276 height 649
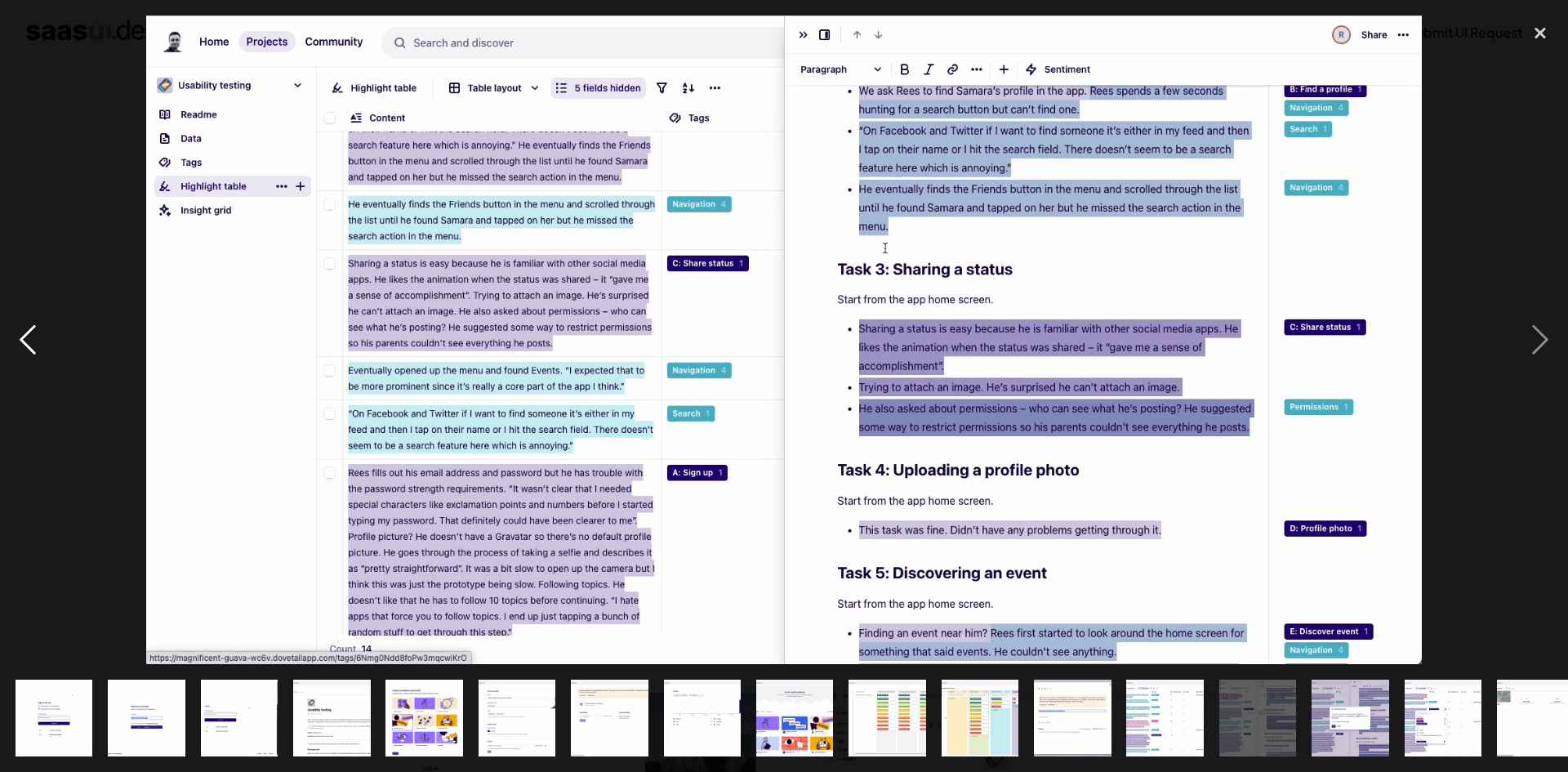
click at [20, 348] on div "previous image" at bounding box center [27, 339] width 56 height 649
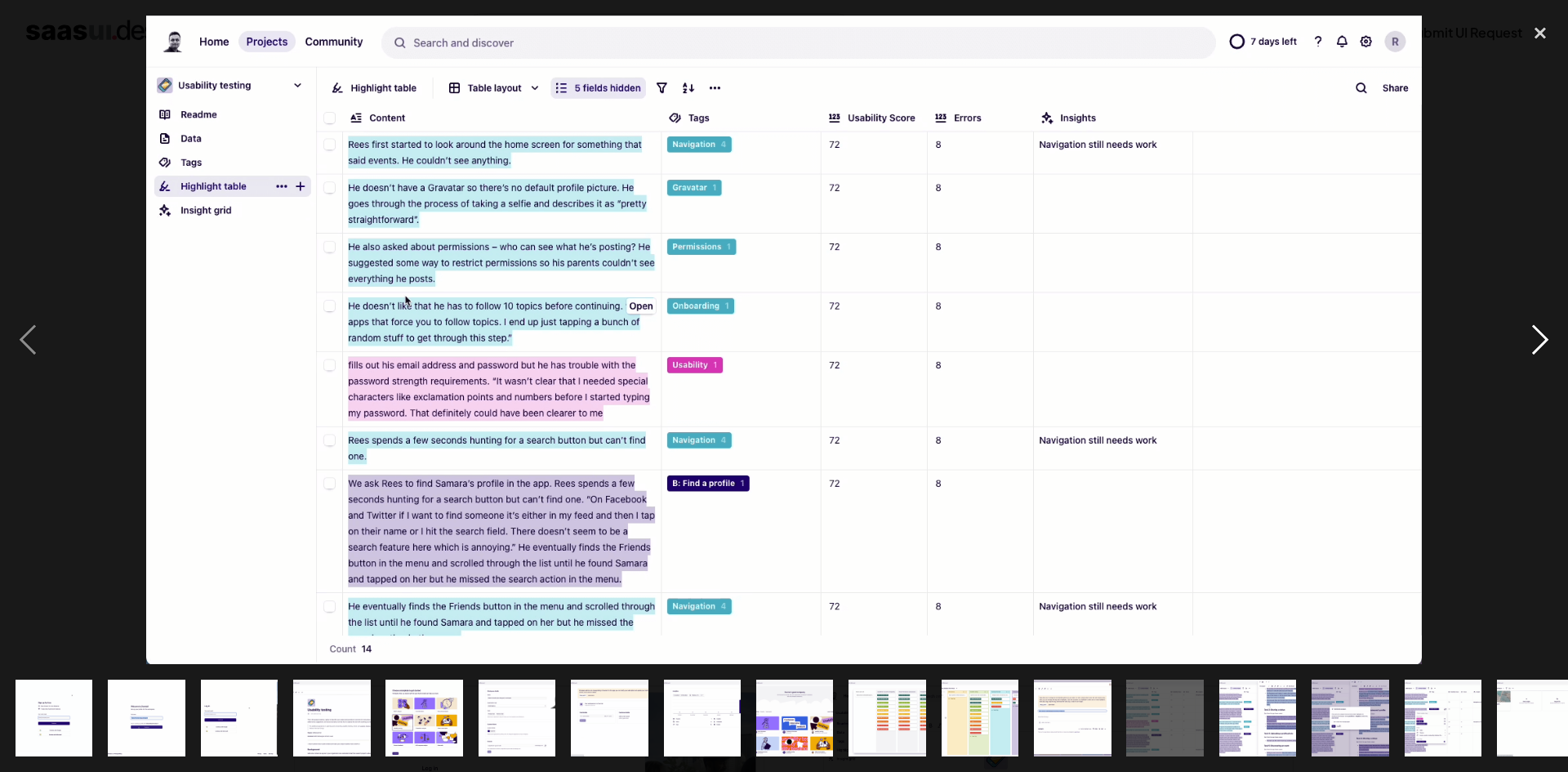
click at [1541, 333] on div "next image" at bounding box center [1540, 339] width 56 height 649
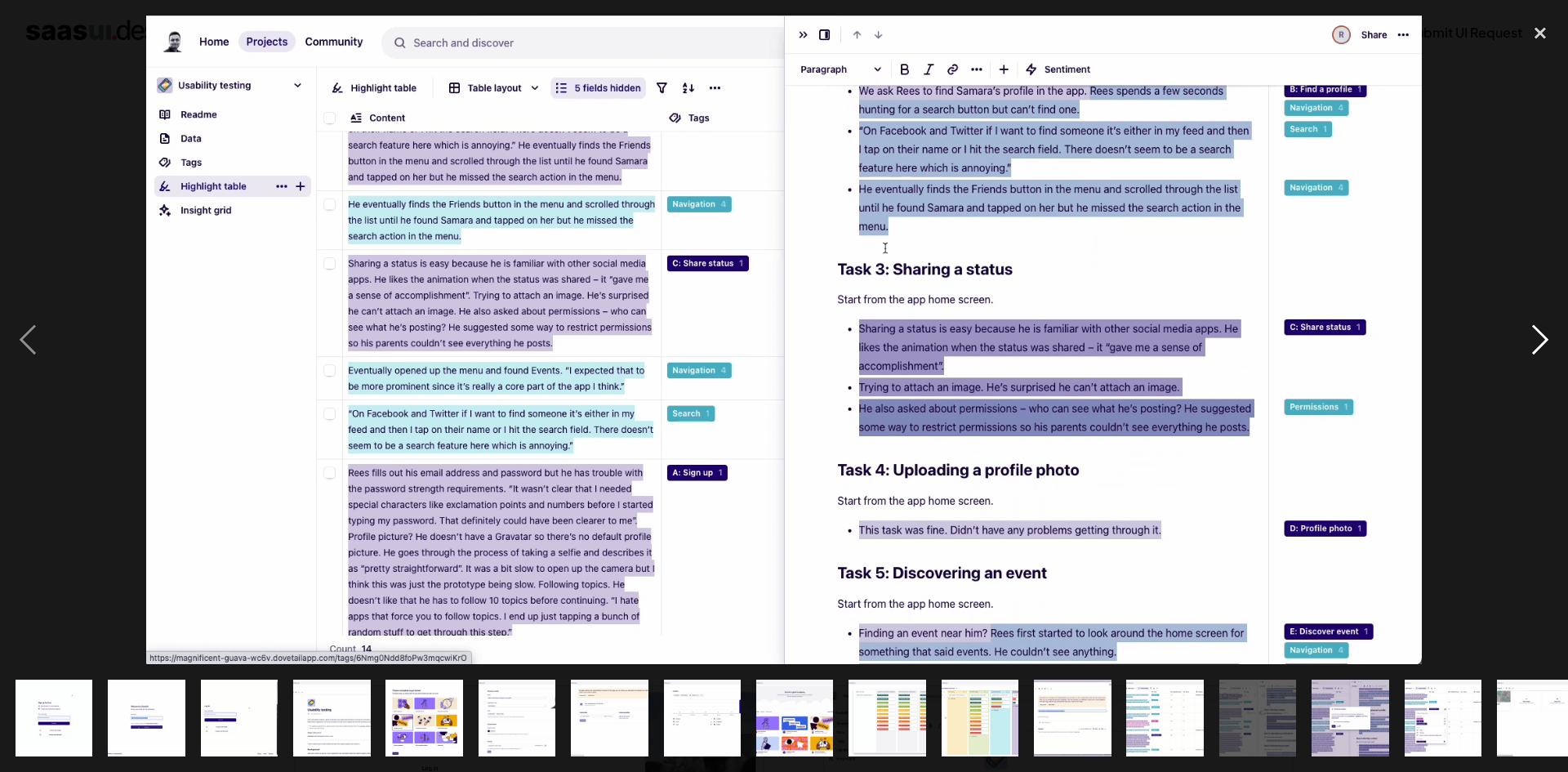
click at [1541, 333] on div "next image" at bounding box center [1540, 339] width 56 height 649
